Goal: Communication & Community: Connect with others

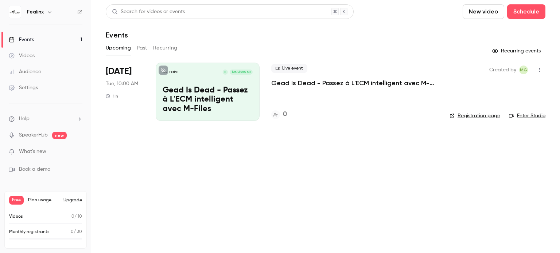
click at [338, 158] on main "Search for videos or events New video Schedule Events Upcoming Past Recurring R…" at bounding box center [325, 126] width 469 height 253
click at [541, 71] on icon "button" at bounding box center [539, 69] width 6 height 5
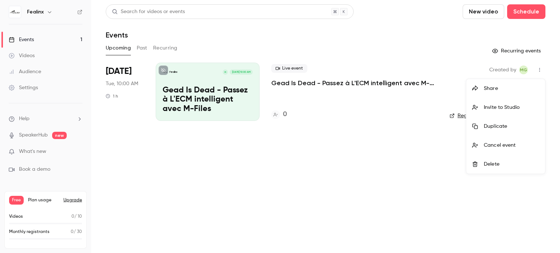
click at [489, 109] on div "Invite to Studio" at bounding box center [511, 107] width 55 height 7
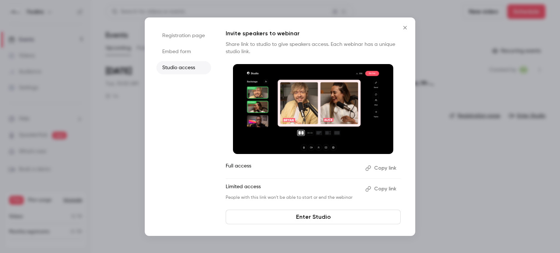
click at [188, 36] on li "Registration page" at bounding box center [183, 35] width 55 height 13
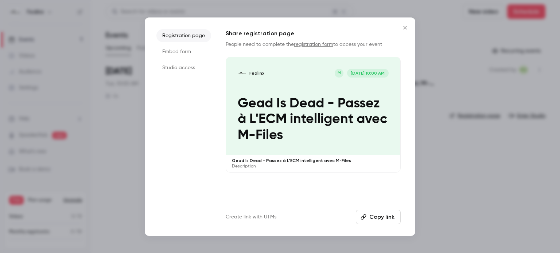
click at [187, 56] on li "Embed form" at bounding box center [183, 51] width 55 height 13
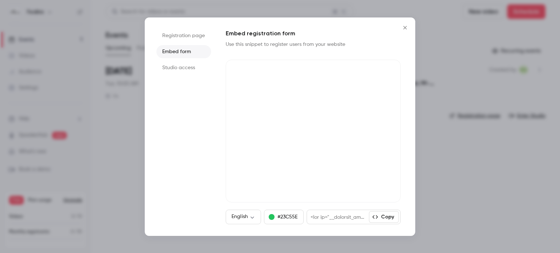
click at [187, 65] on li "Studio access" at bounding box center [183, 67] width 55 height 13
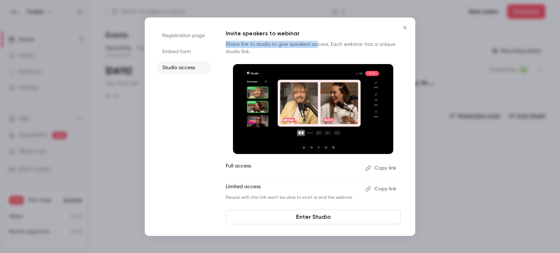
drag, startPoint x: 226, startPoint y: 45, endPoint x: 325, endPoint y: 38, distance: 99.7
click at [324, 38] on div "Invite speakers to webinar Share link to studio to give speakers access. Each w…" at bounding box center [313, 115] width 175 height 172
click at [333, 40] on div "Invite speakers to webinar Share link to studio to give speakers access. Each w…" at bounding box center [313, 115] width 175 height 172
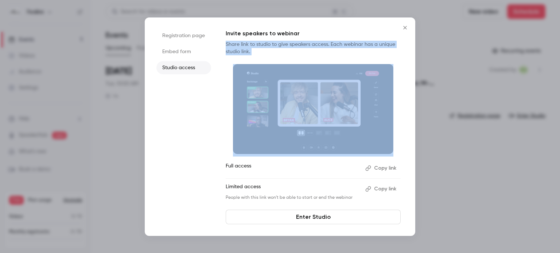
click at [333, 40] on div "Invite speakers to webinar Share link to studio to give speakers access. Each w…" at bounding box center [313, 115] width 175 height 172
click at [300, 47] on p "Share link to studio to give speakers access. Each webinar has a unique studio …" at bounding box center [313, 48] width 175 height 15
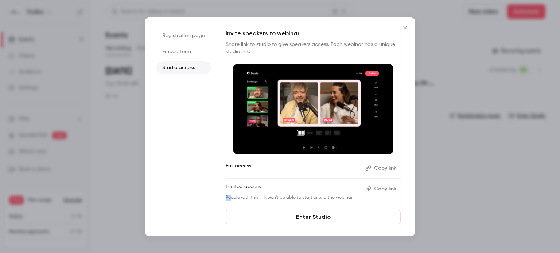
drag, startPoint x: 252, startPoint y: 199, endPoint x: 322, endPoint y: 195, distance: 70.1
click at [322, 195] on li "Limited access Copy link People with this link won't be able to start or end th…" at bounding box center [313, 191] width 175 height 17
click at [322, 195] on p "Limited access" at bounding box center [293, 189] width 134 height 12
click at [372, 192] on button "Copy link" at bounding box center [381, 189] width 38 height 12
click at [203, 42] on li "Registration page" at bounding box center [183, 35] width 55 height 13
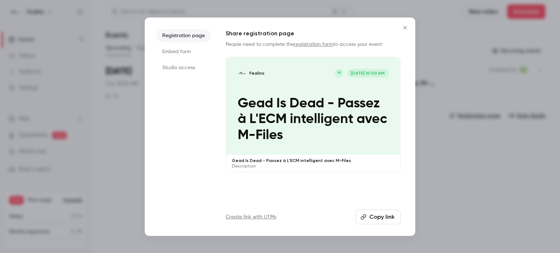
click at [364, 215] on icon "button" at bounding box center [363, 216] width 5 height 5
click at [401, 23] on button "Close" at bounding box center [405, 27] width 15 height 15
